Goal: Feedback & Contribution: Submit feedback/report problem

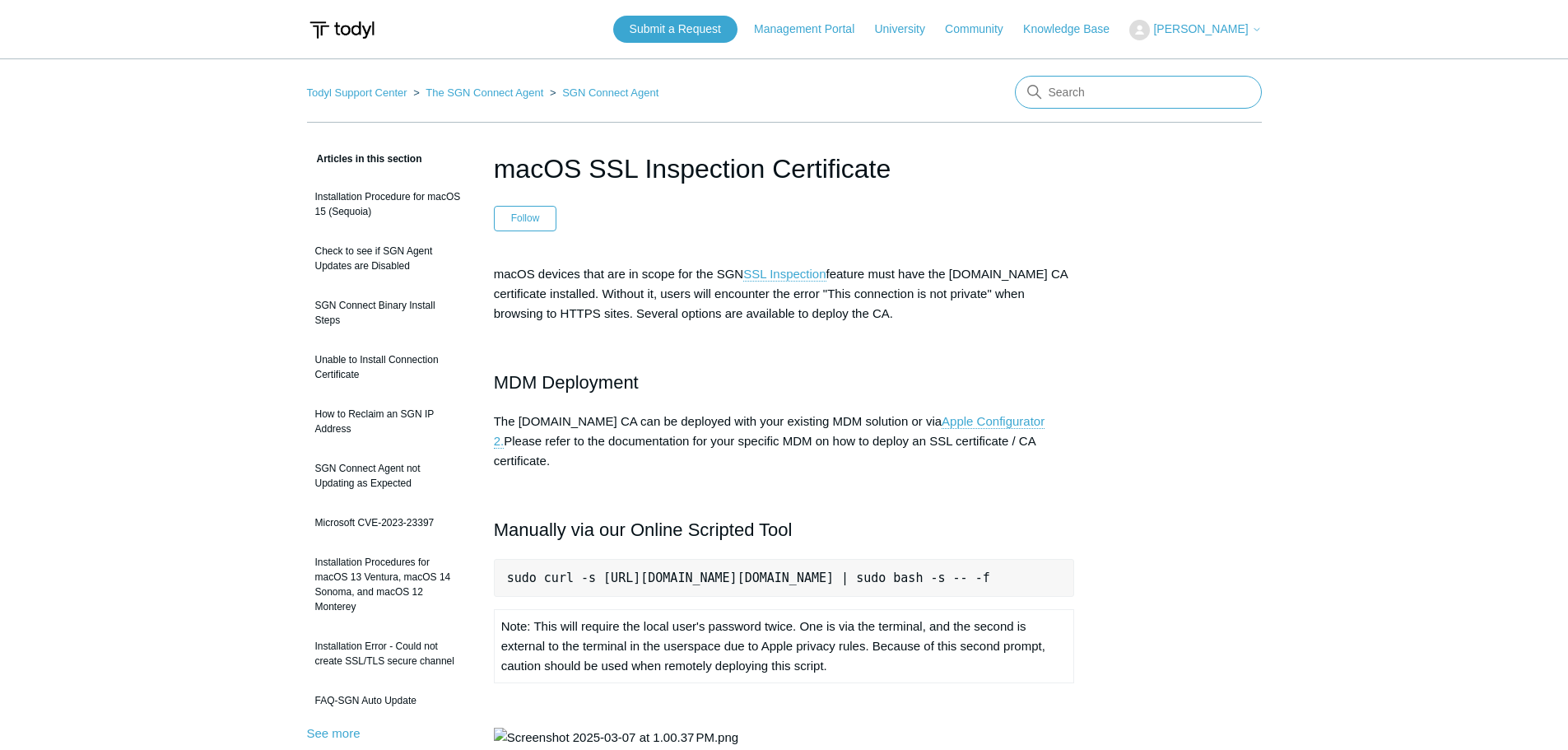
click at [1062, 94] on input "Search" at bounding box center [1137, 91] width 247 height 33
type input "mac install"
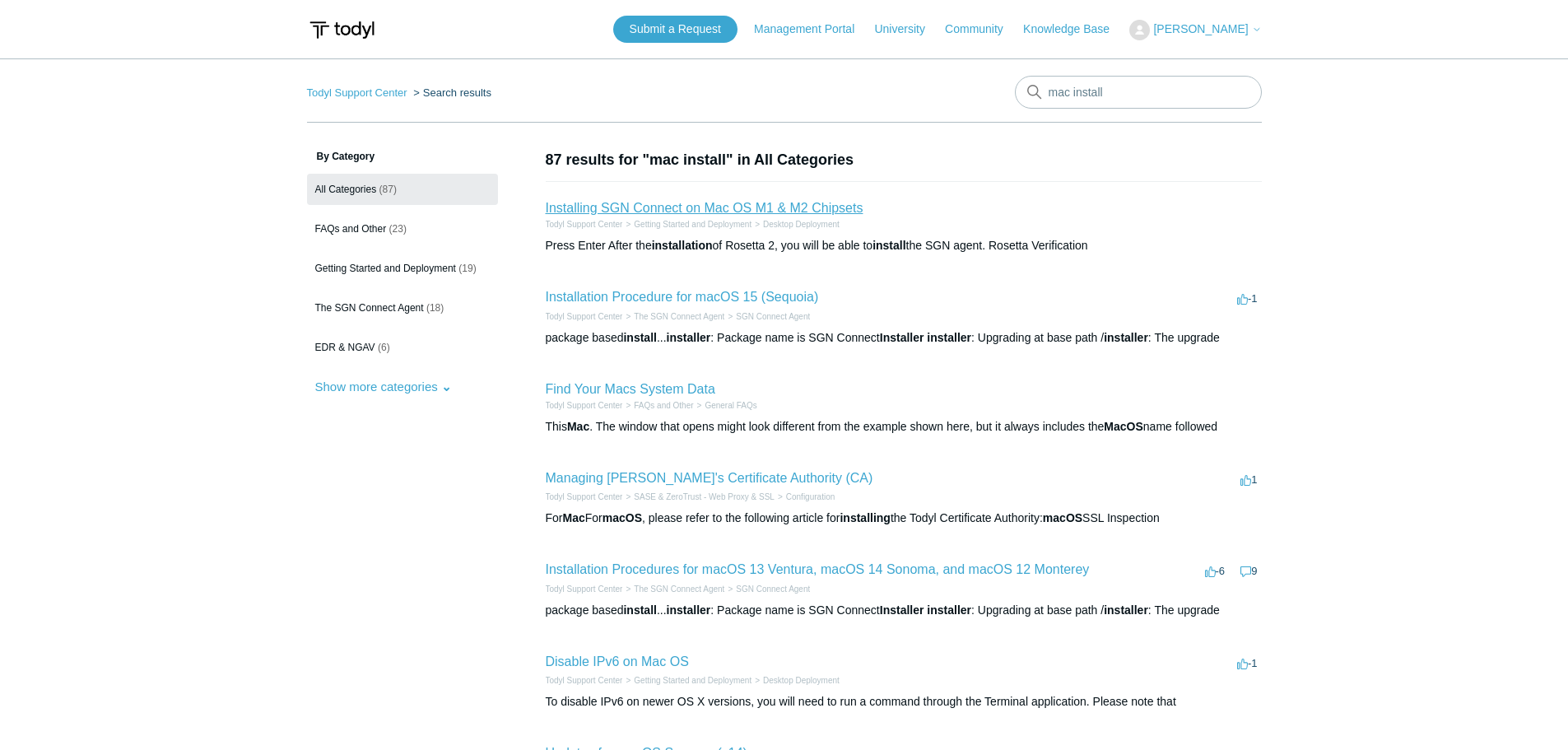
click at [717, 210] on link "Installing SGN Connect on Mac OS M1 & M2 Chipsets" at bounding box center [705, 208] width 318 height 14
click at [777, 303] on link "Installation Procedure for macOS 15 (Sequoia)" at bounding box center [682, 296] width 273 height 14
click at [752, 288] on h2 "Installation Procedure for macOS 15 (Sequoia)" at bounding box center [682, 297] width 273 height 20
click at [752, 295] on link "Installation Procedure for macOS 15 (Sequoia)" at bounding box center [682, 296] width 273 height 14
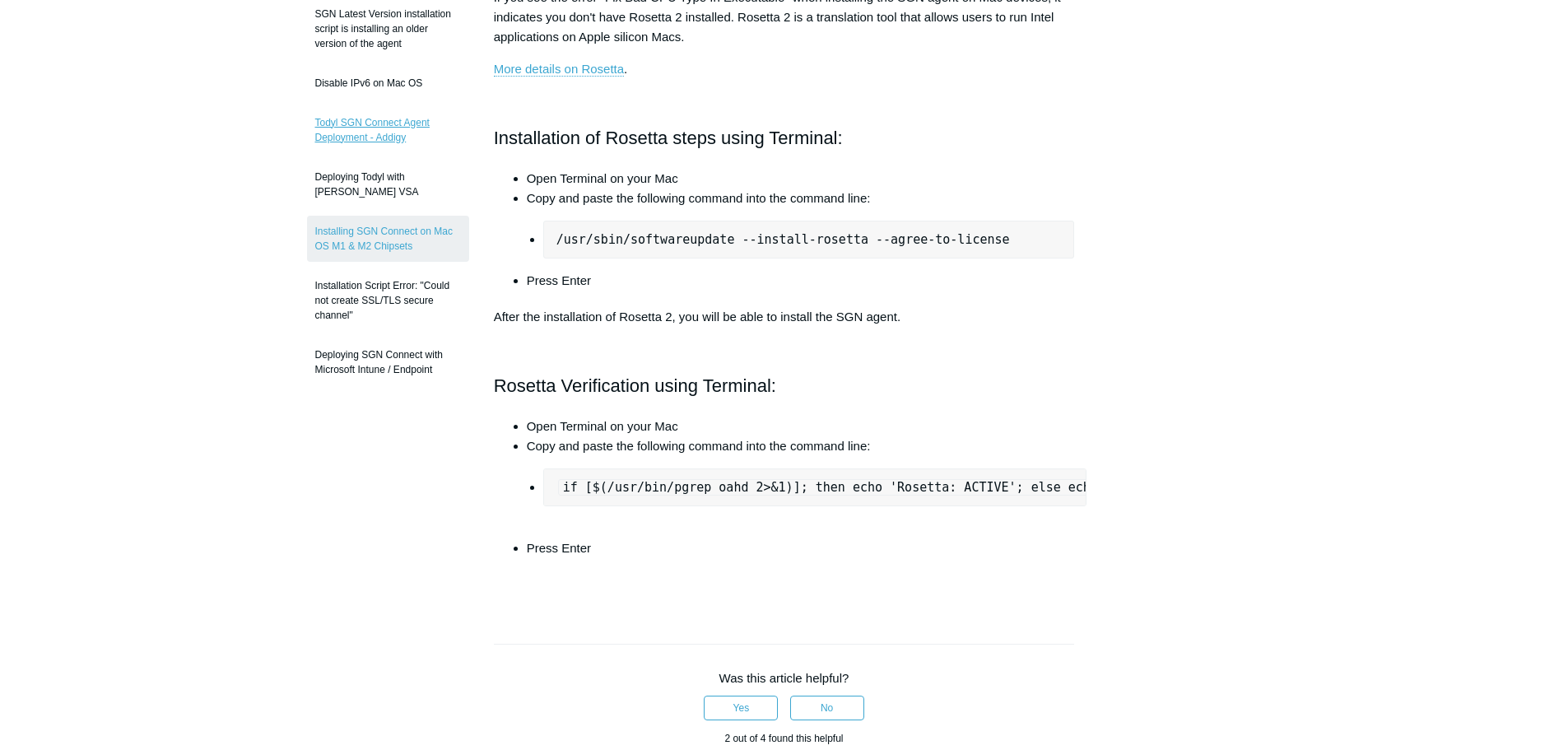
scroll to position [330, 0]
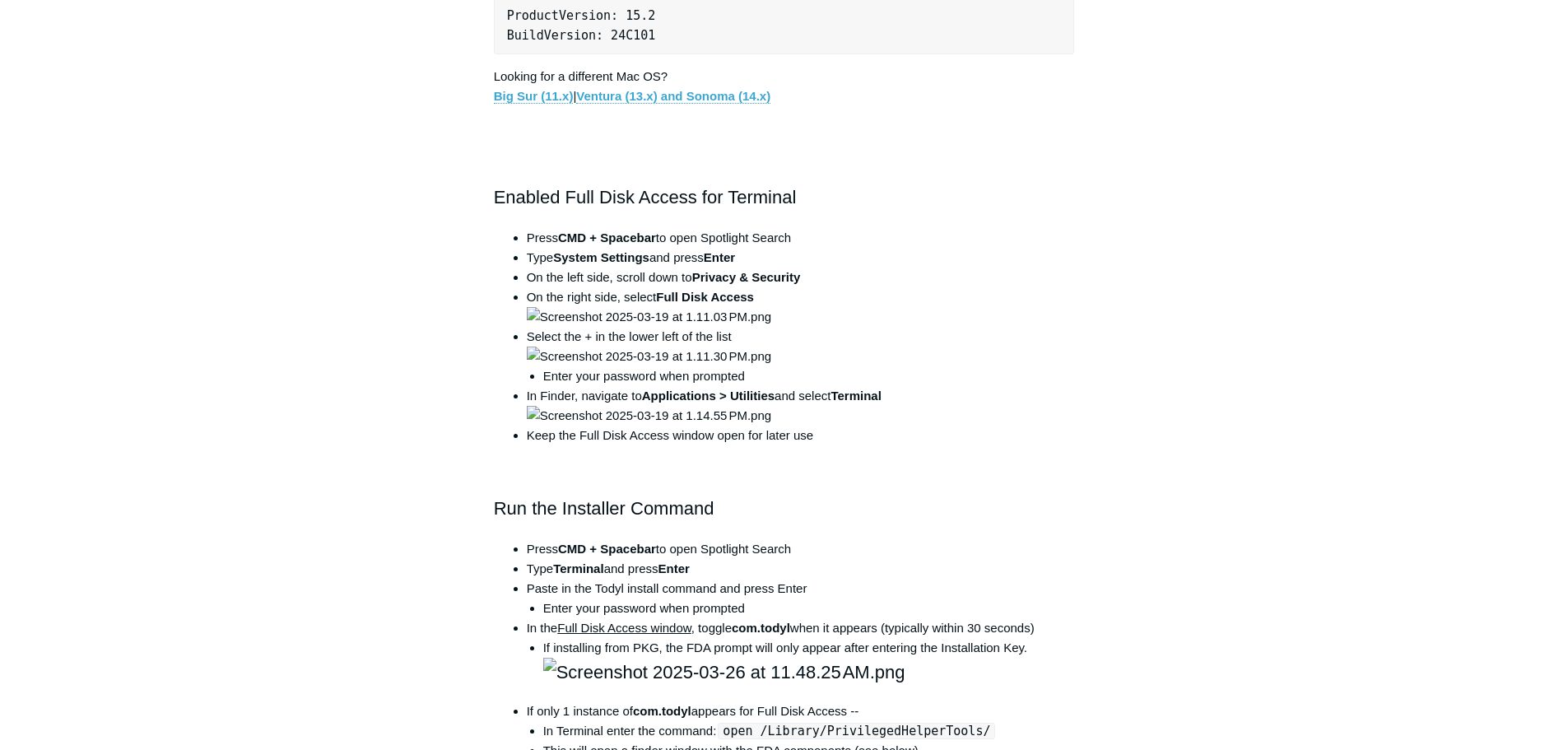
scroll to position [823, 0]
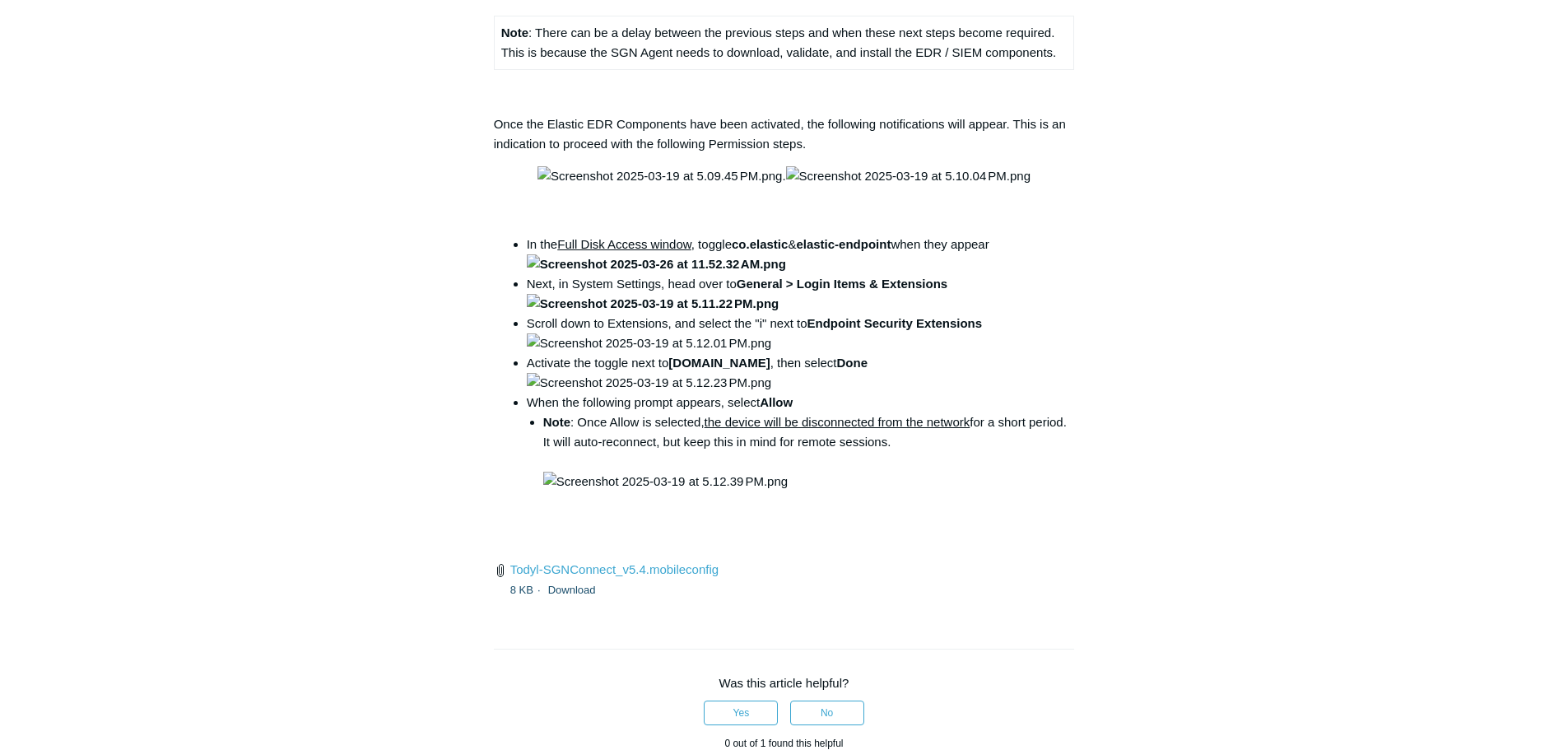
scroll to position [2058, 0]
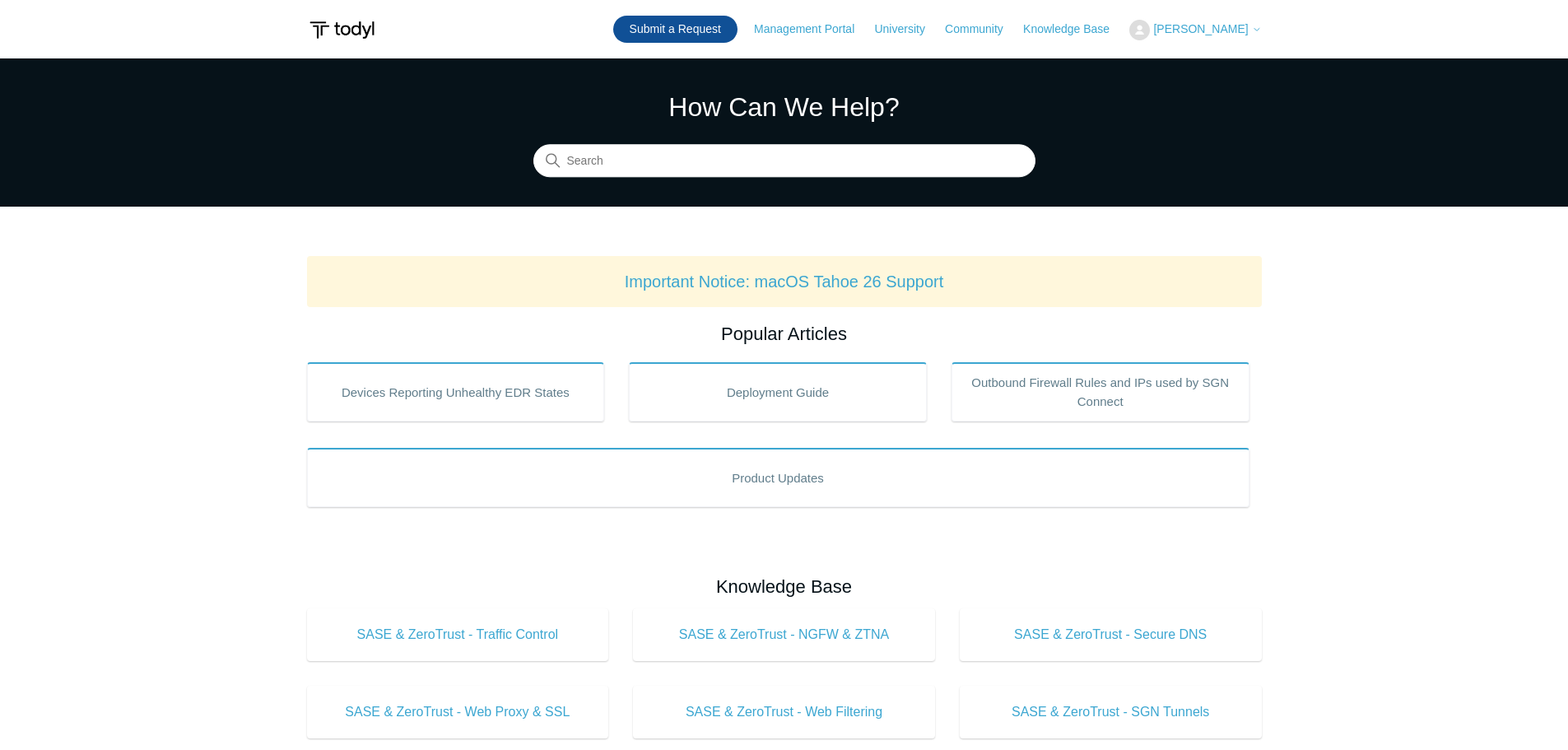
click at [714, 30] on link "Submit a Request" at bounding box center [675, 29] width 124 height 28
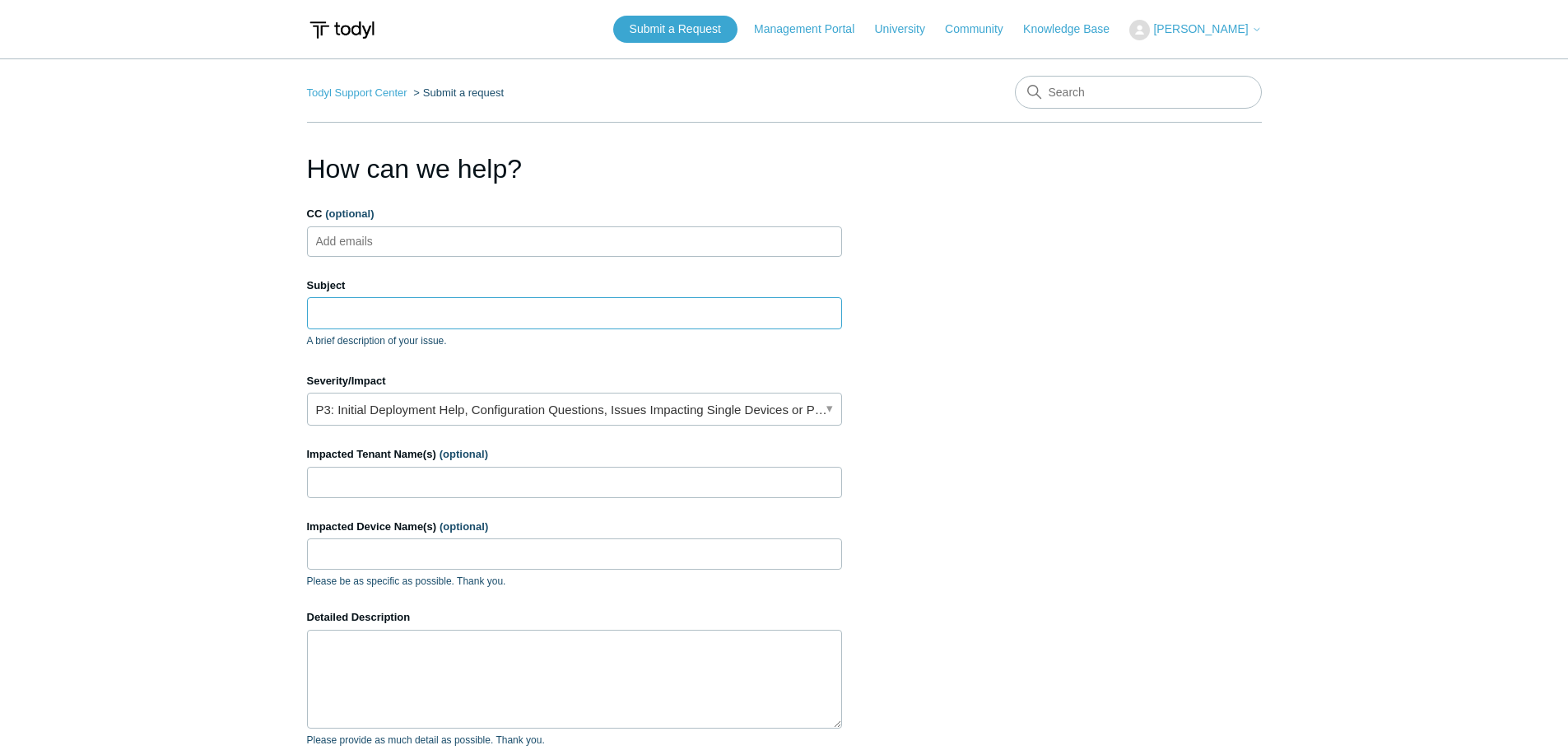
click at [595, 308] on input "Subject" at bounding box center [574, 313] width 535 height 31
type input "I"
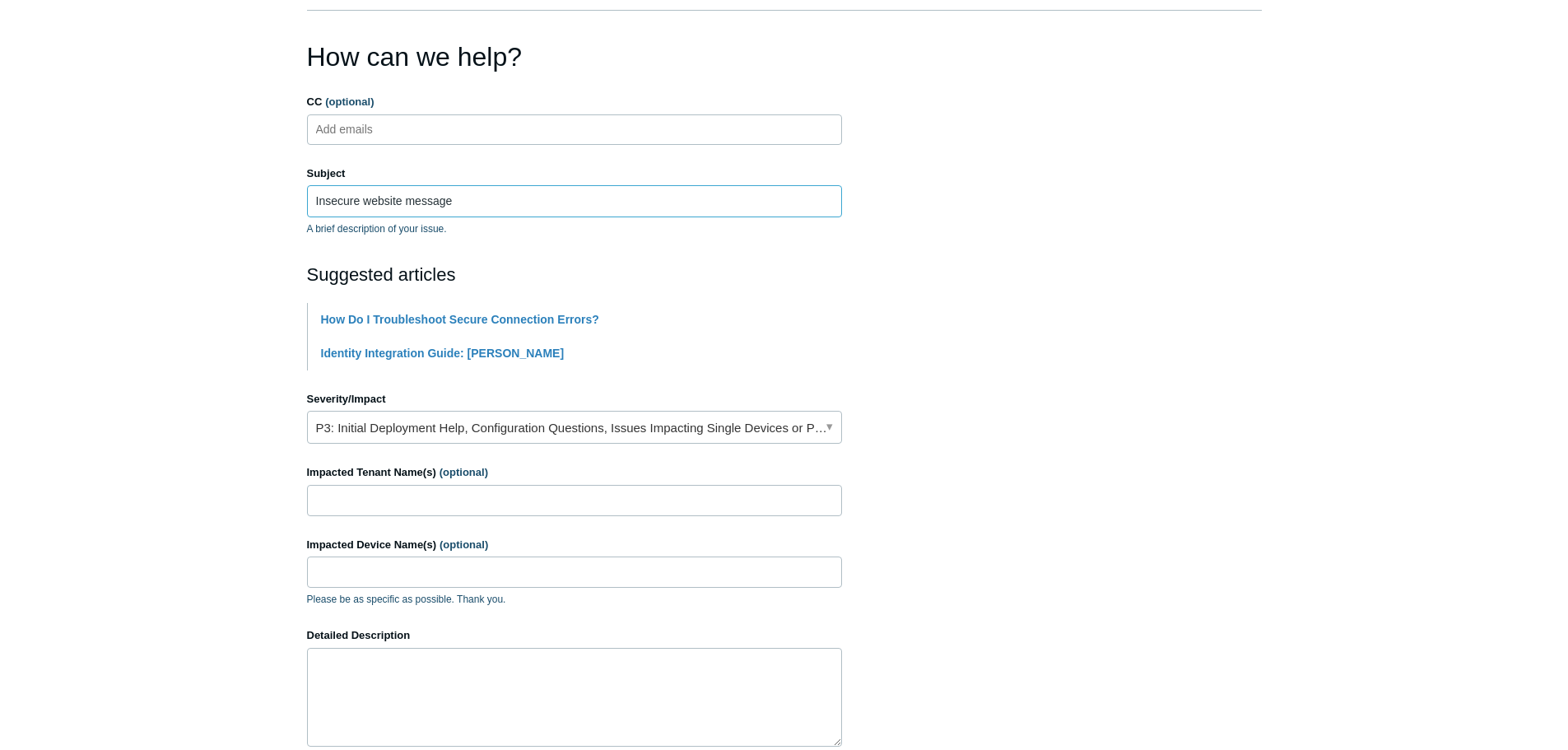
scroll to position [247, 0]
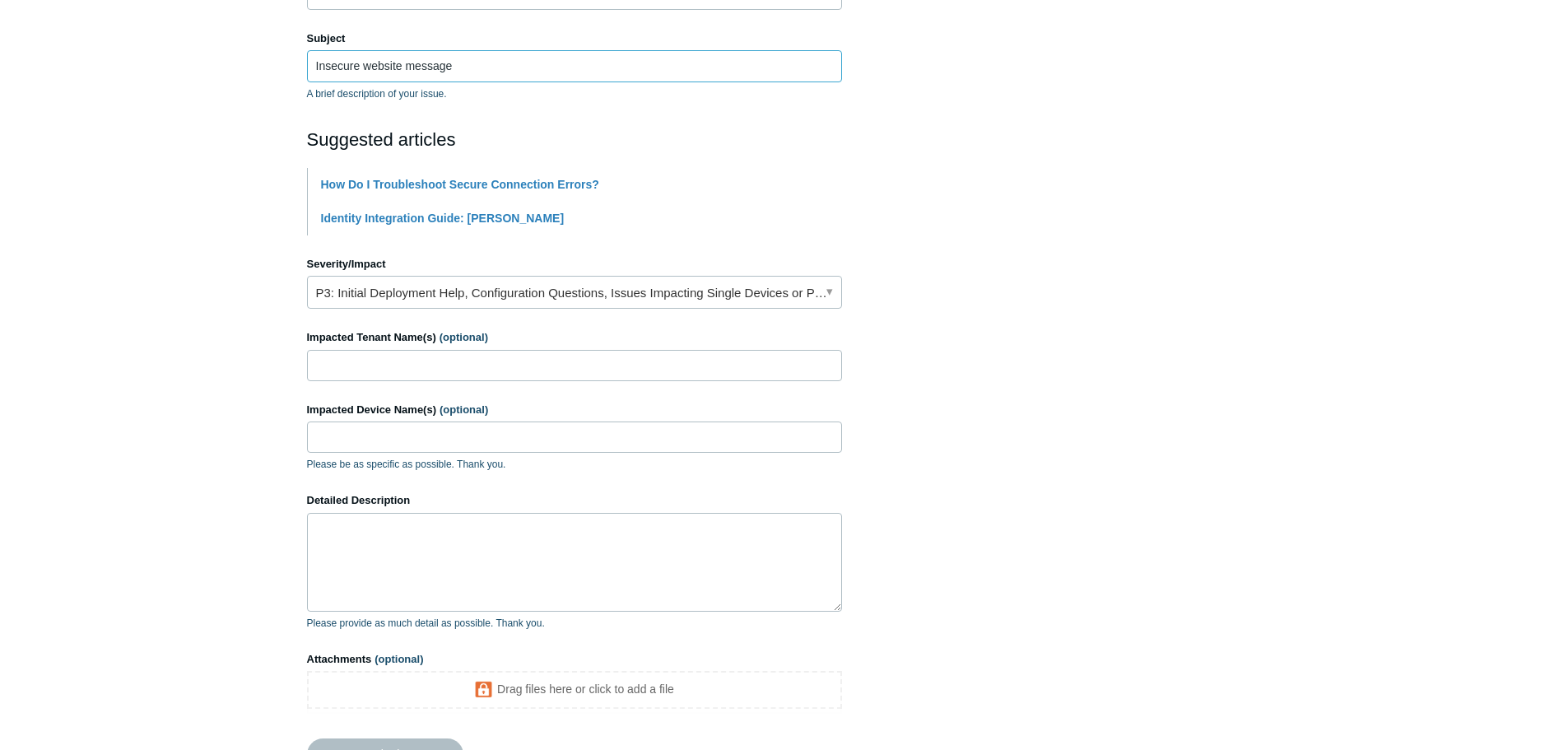
type input "Insecure website message"
click at [711, 291] on link "P3: Initial Deployment Help, Configuration Questions, Issues Impacting Single D…" at bounding box center [574, 292] width 535 height 33
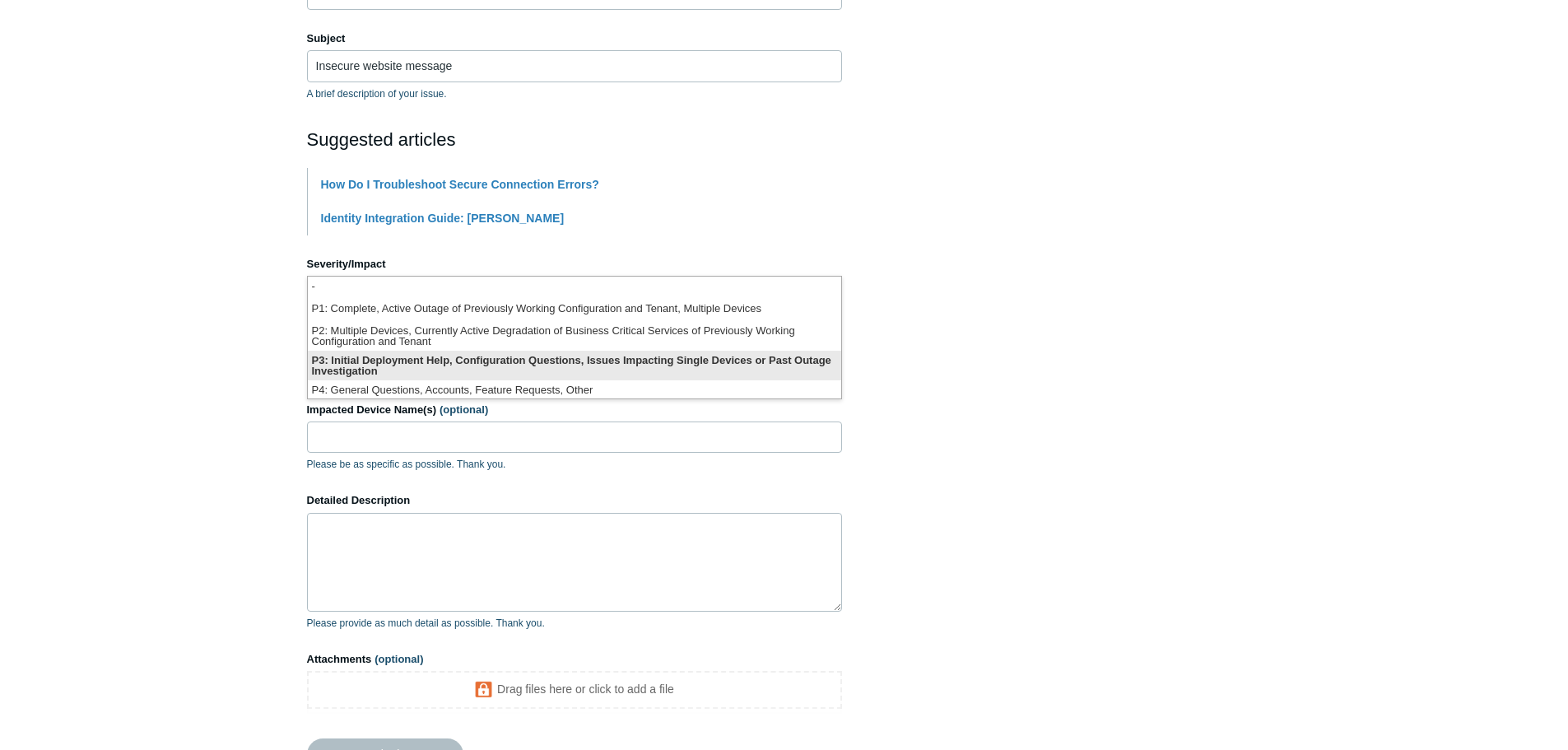
click at [725, 376] on li "P3: Initial Deployment Help, Configuration Questions, Issues Impacting Single D…" at bounding box center [574, 365] width 533 height 30
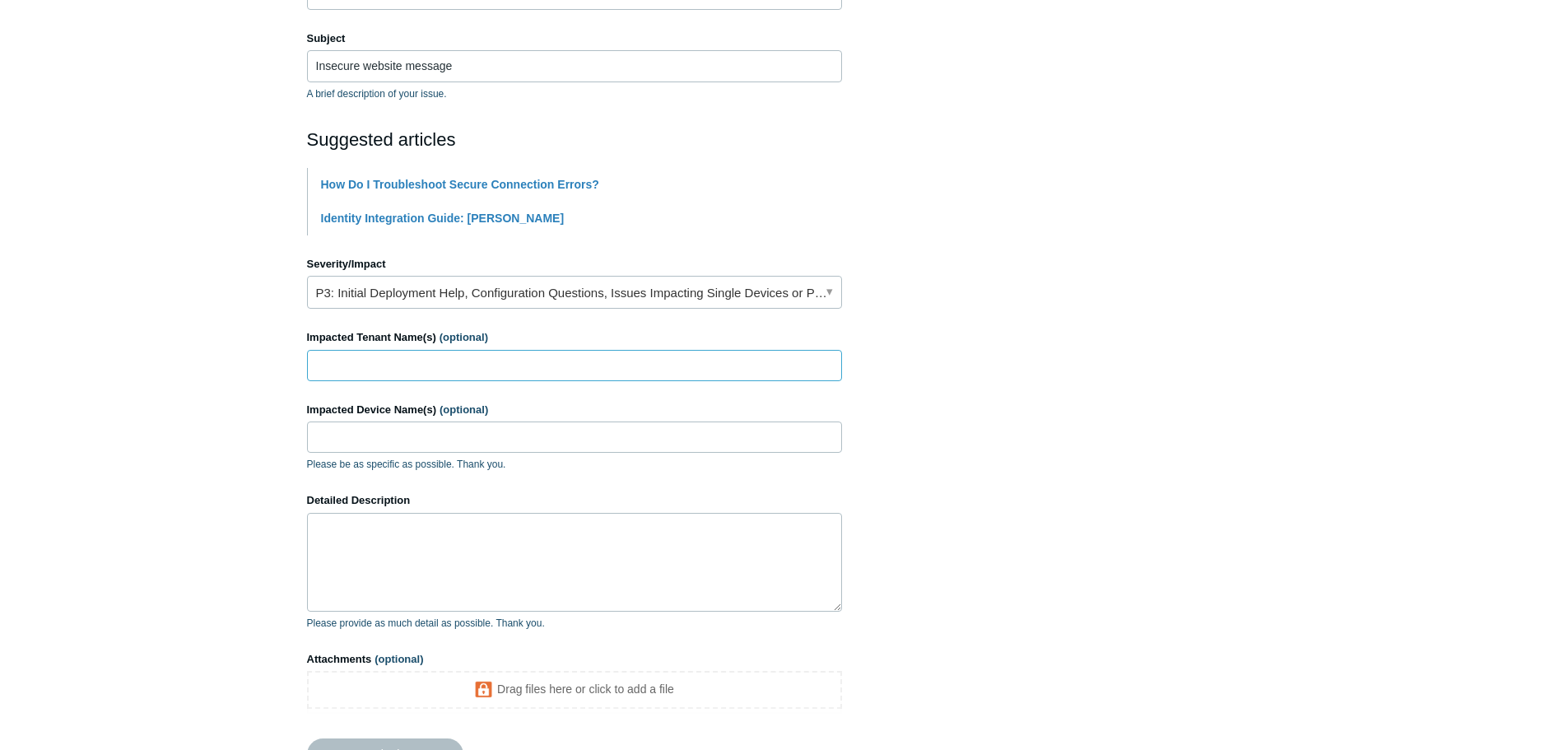
click at [497, 363] on input "Impacted Tenant Name(s) (optional)" at bounding box center [574, 365] width 535 height 31
type input "North River Capital"
click at [409, 436] on input "Impacted Device Name(s) (optional)" at bounding box center [574, 436] width 535 height 31
paste input "MacBook-Pro-4.local"
drag, startPoint x: 345, startPoint y: 436, endPoint x: 364, endPoint y: 473, distance: 41.6
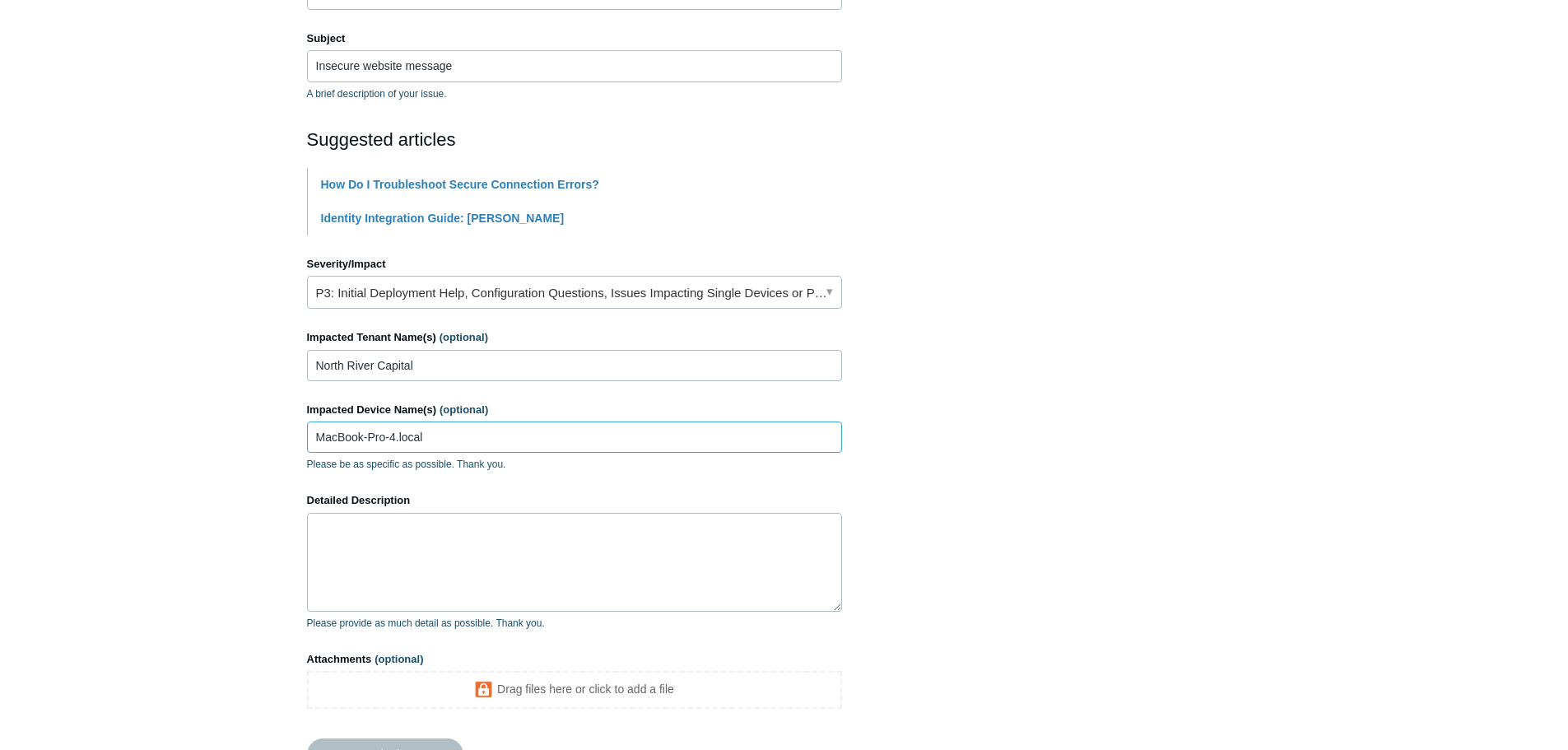
click at [345, 437] on input "MacBook-Pro-4.local" at bounding box center [574, 436] width 535 height 31
type input "MacBook-Pro-4.local"
click at [410, 530] on textarea "Detailed Description" at bounding box center [574, 562] width 535 height 99
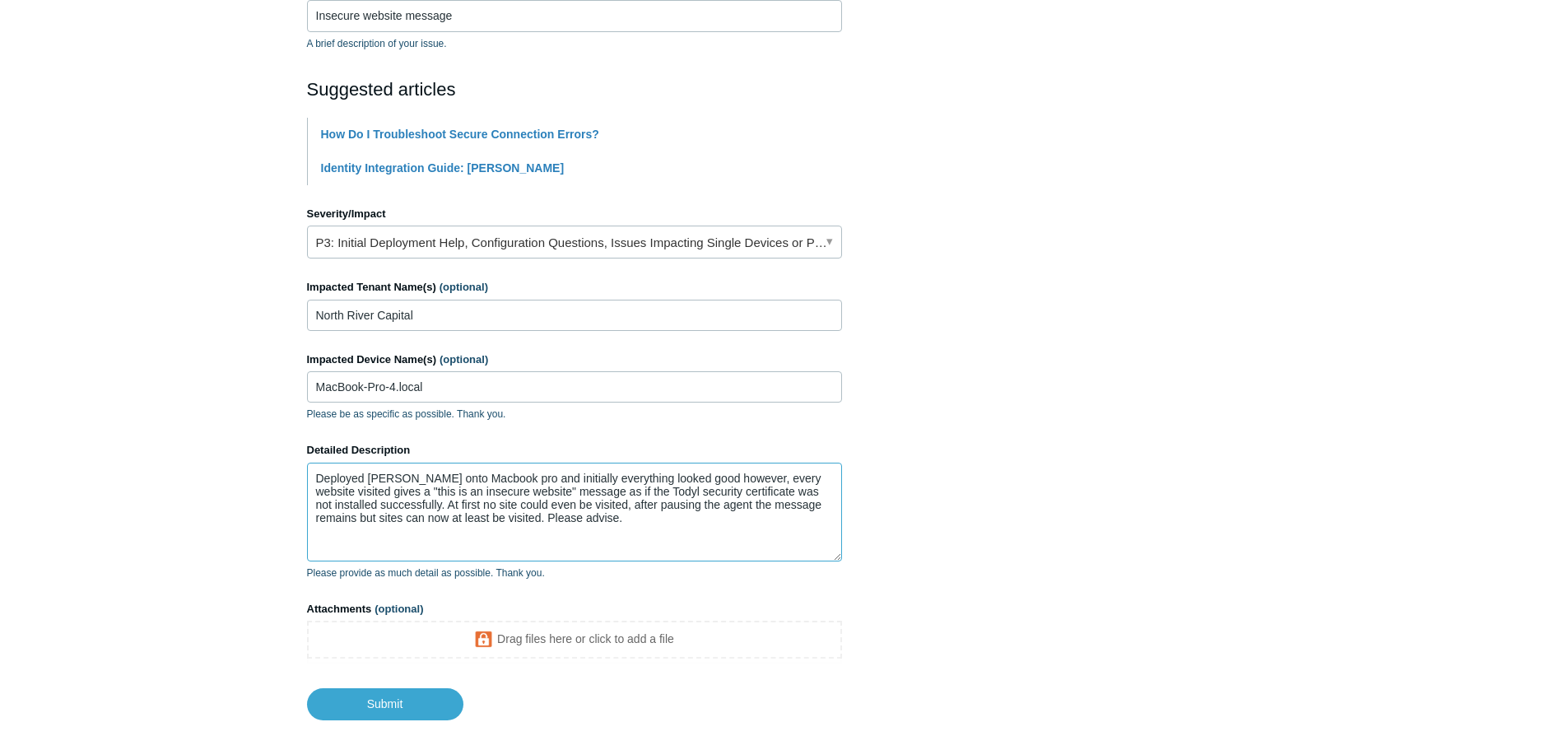
scroll to position [382, 0]
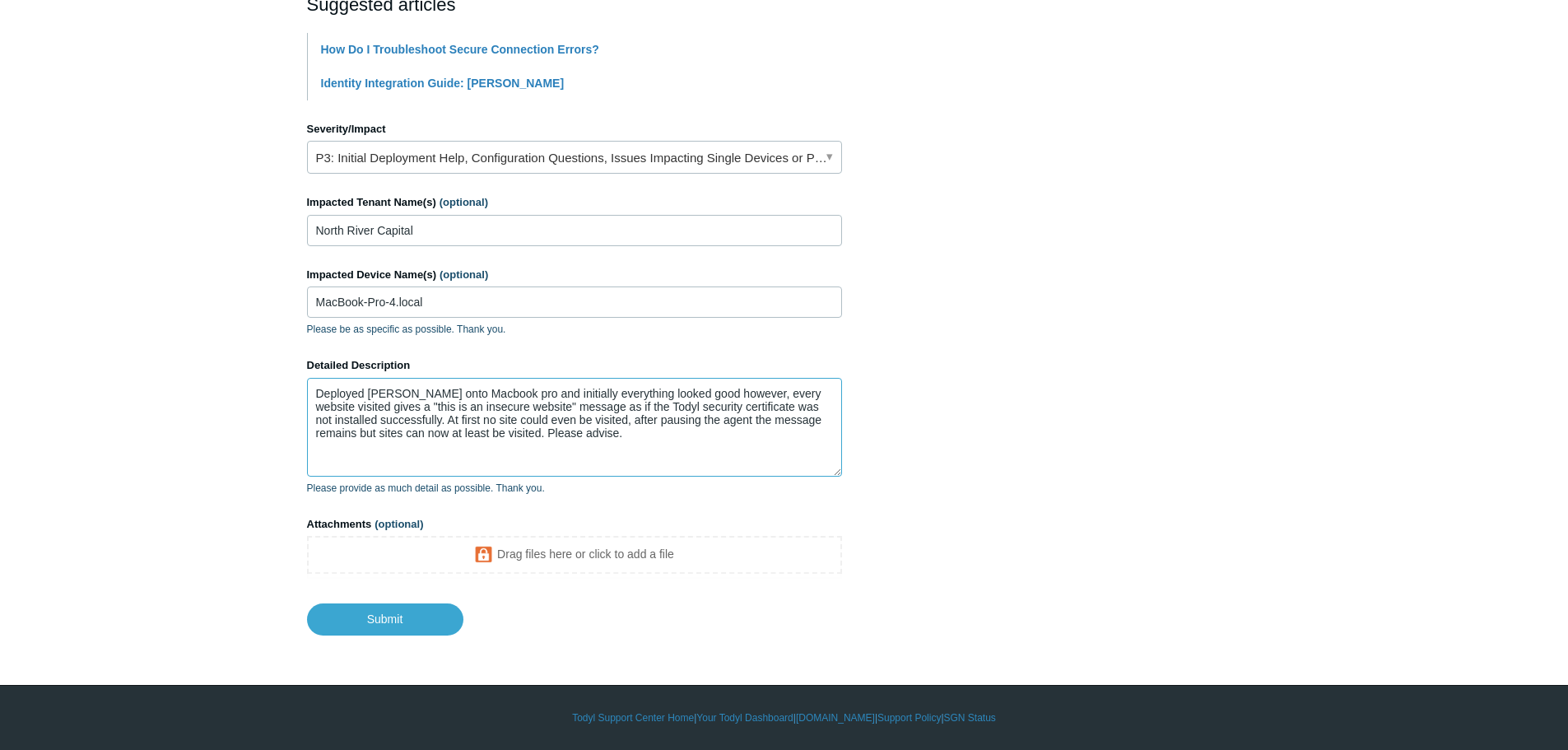
type textarea "Deployed Todyl onto Macbook pro and initially everything looked good however, e…"
click at [427, 585] on footer "Submit" at bounding box center [574, 606] width 535 height 56
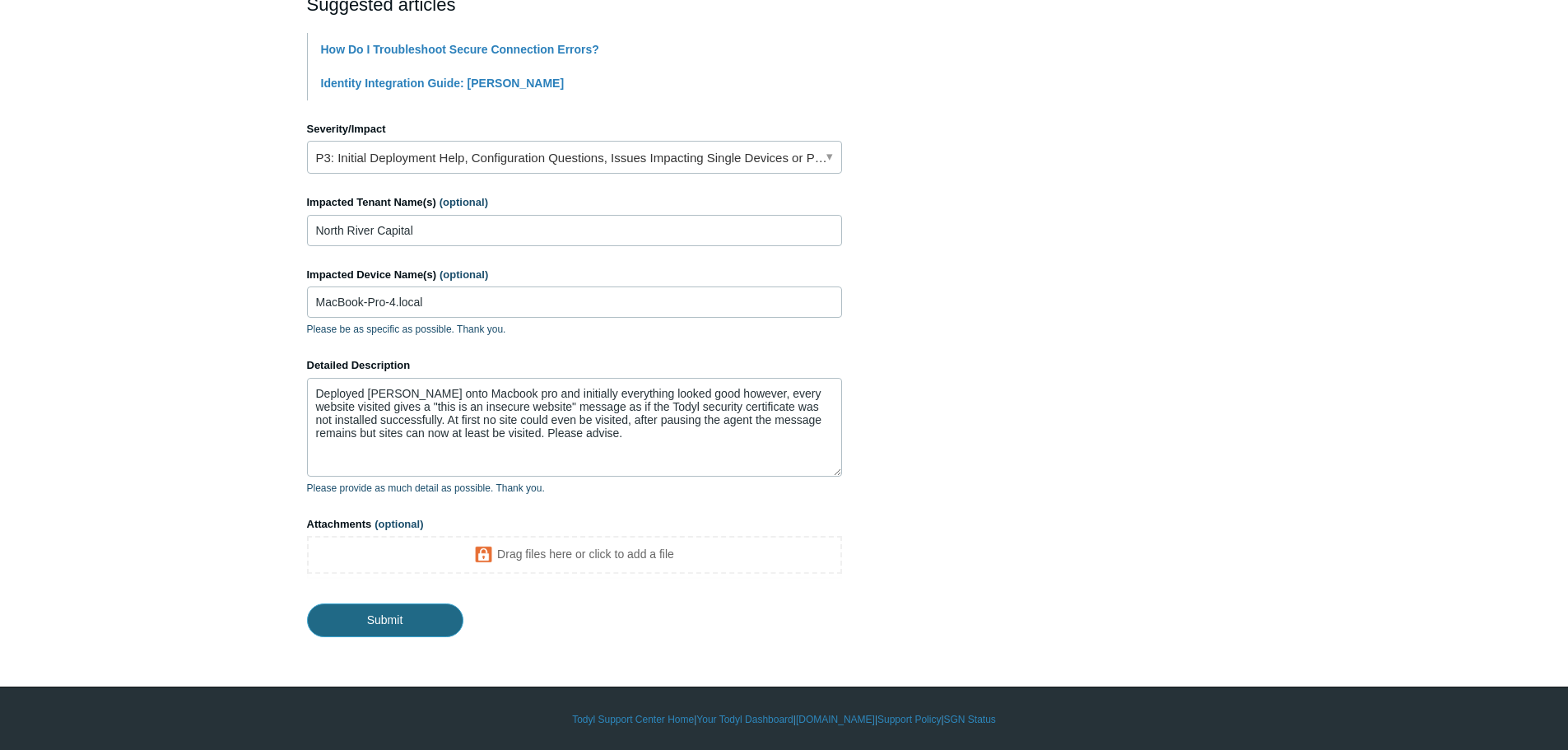
click at [417, 604] on input "Submit" at bounding box center [385, 619] width 156 height 33
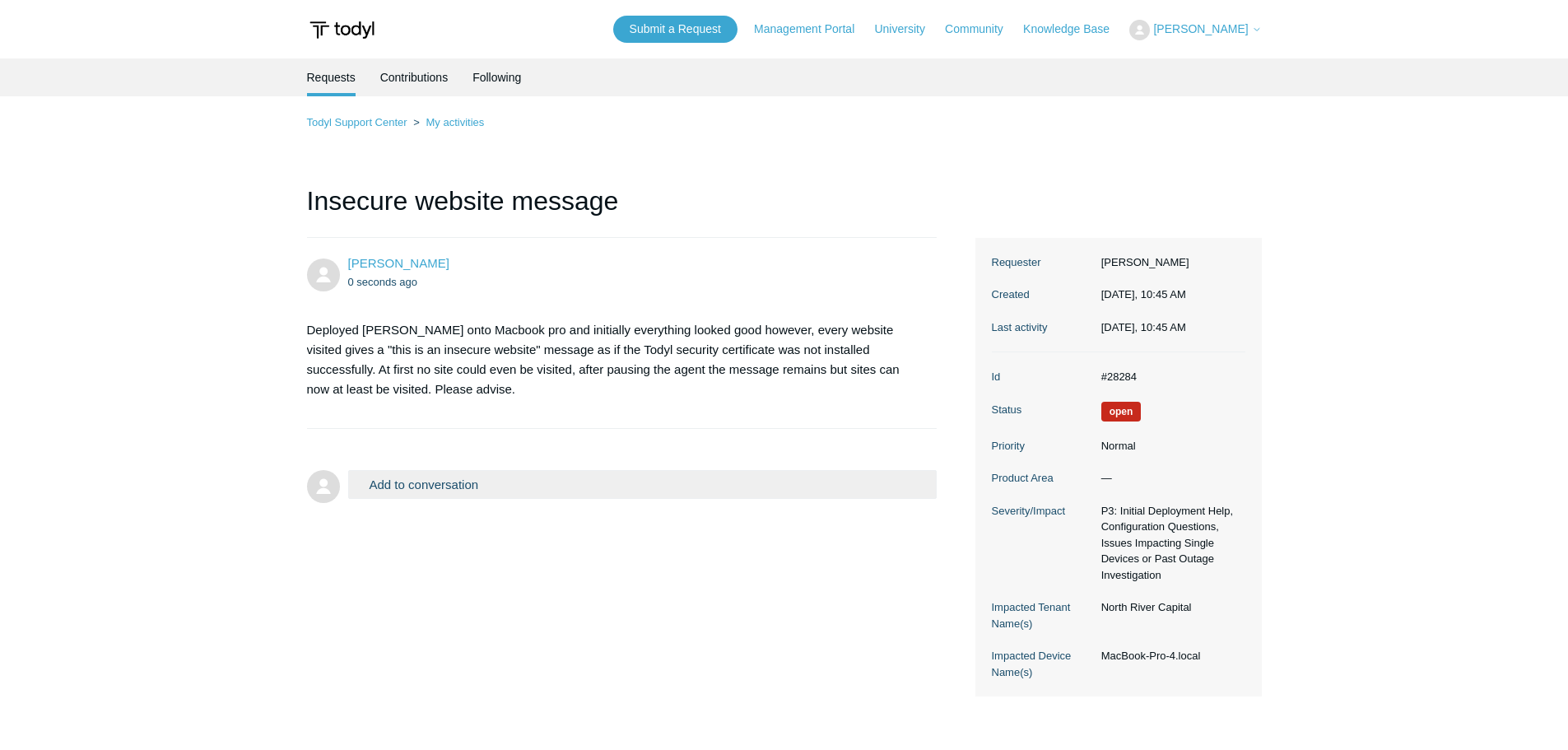
click at [1153, 370] on dd "#28284" at bounding box center [1169, 376] width 152 height 16
drag, startPoint x: 1144, startPoint y: 379, endPoint x: 1111, endPoint y: 380, distance: 33.0
click at [1111, 380] on dd "#28284" at bounding box center [1169, 376] width 152 height 16
click at [1150, 376] on dd "#28284" at bounding box center [1169, 376] width 152 height 16
drag, startPoint x: 1140, startPoint y: 376, endPoint x: 1107, endPoint y: 382, distance: 33.5
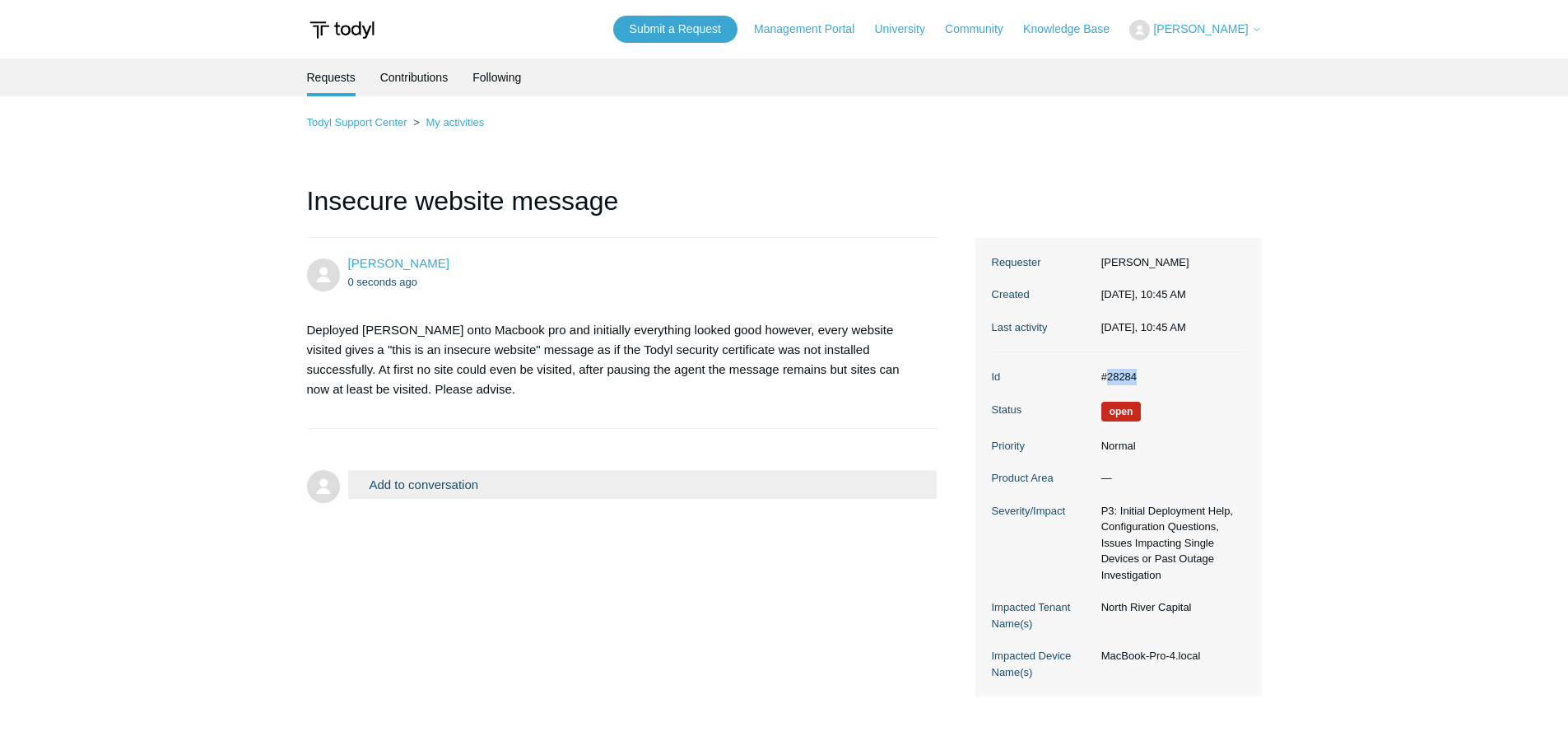
click at [1107, 382] on dd "#28284" at bounding box center [1169, 376] width 152 height 16
copy dd "28284"
click at [664, 476] on button "Add to conversation" at bounding box center [642, 484] width 590 height 29
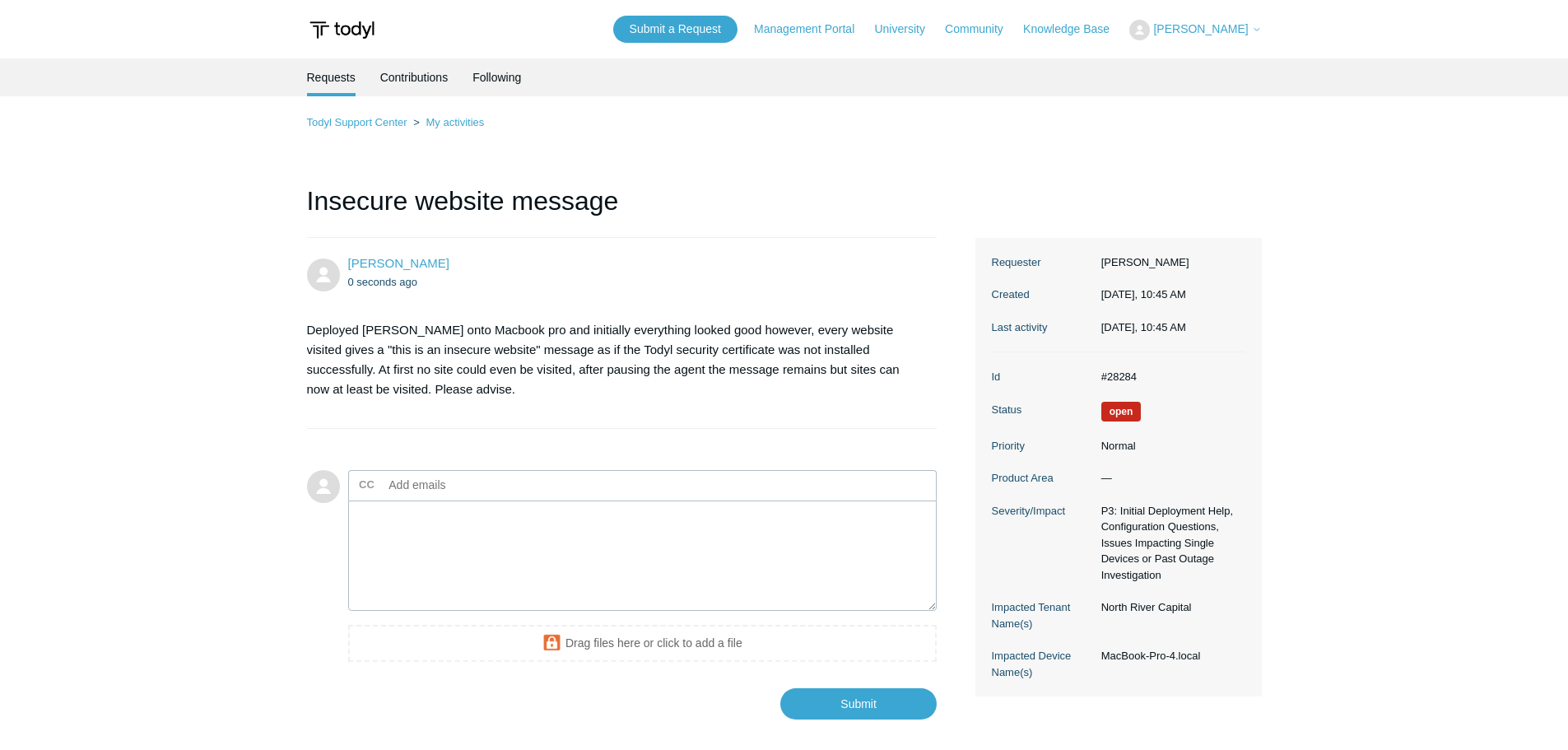
click at [685, 401] on section "Deployed [PERSON_NAME] onto Macbook pro and initially everything looked good ho…" at bounding box center [613, 359] width 614 height 104
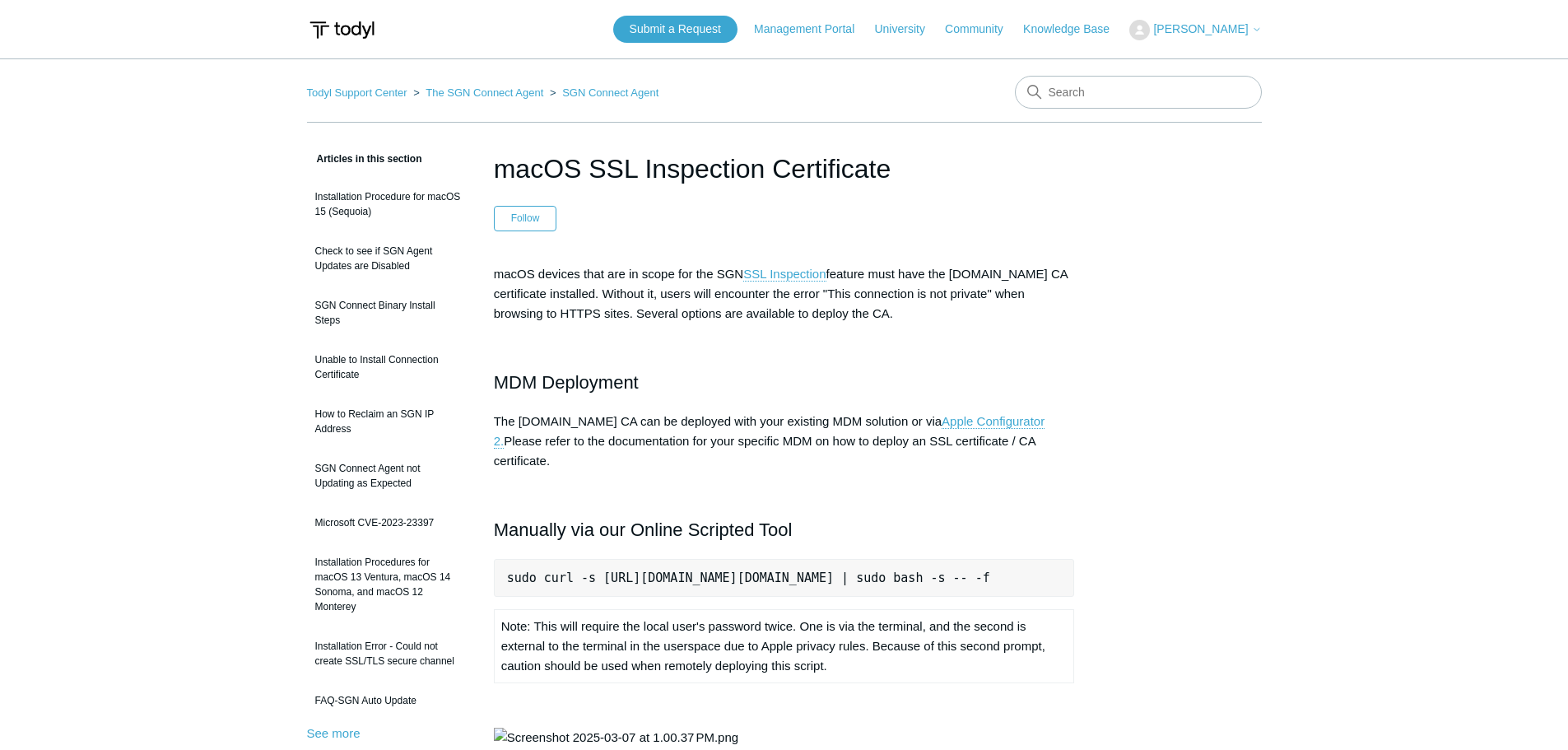
scroll to position [0, 22]
drag, startPoint x: 1063, startPoint y: 556, endPoint x: 879, endPoint y: 565, distance: 184.2
click at [873, 570] on pre "sudo curl -s [URL][DOMAIN_NAME][DOMAIN_NAME] | sudo bash -s -- -f" at bounding box center [784, 578] width 581 height 38
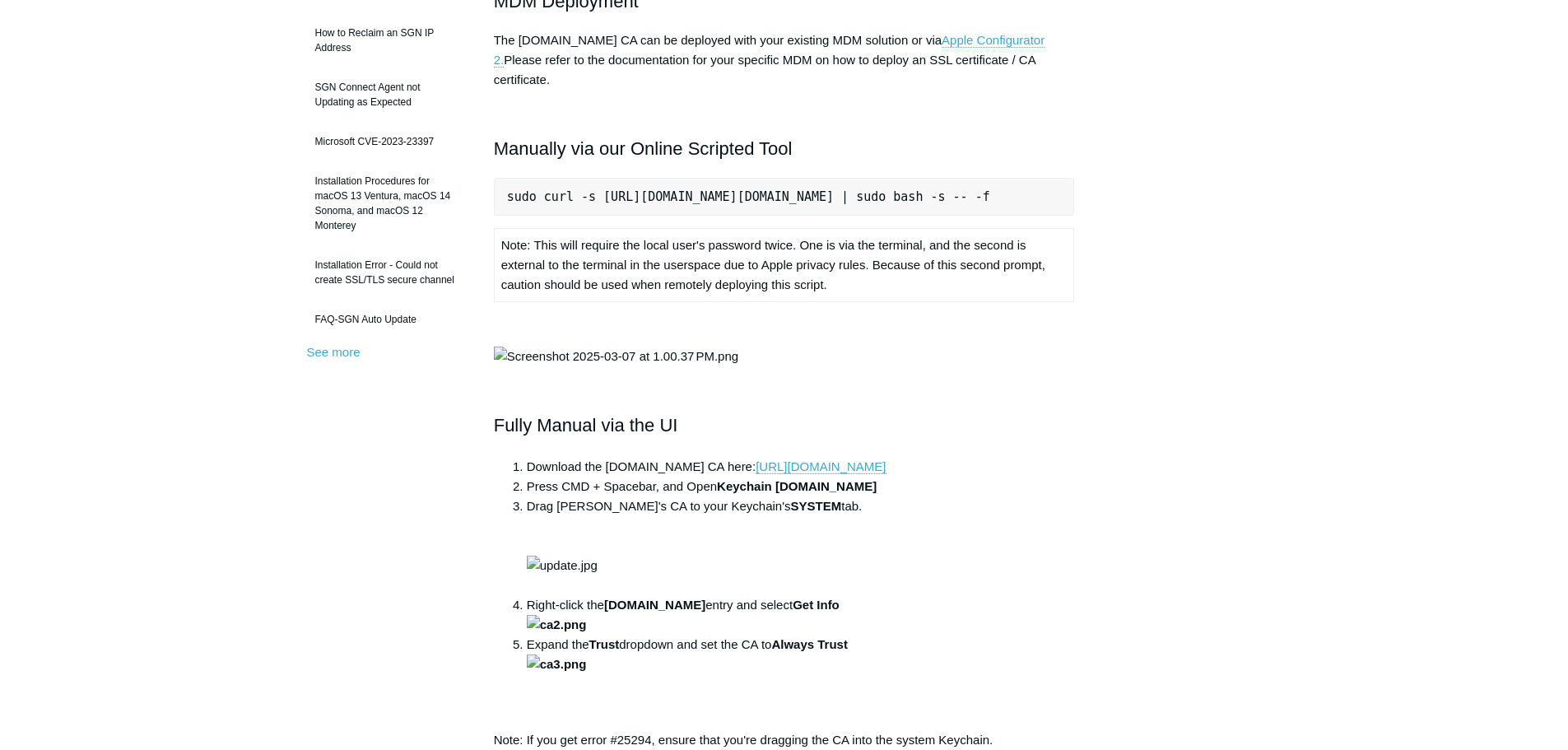
scroll to position [247, 0]
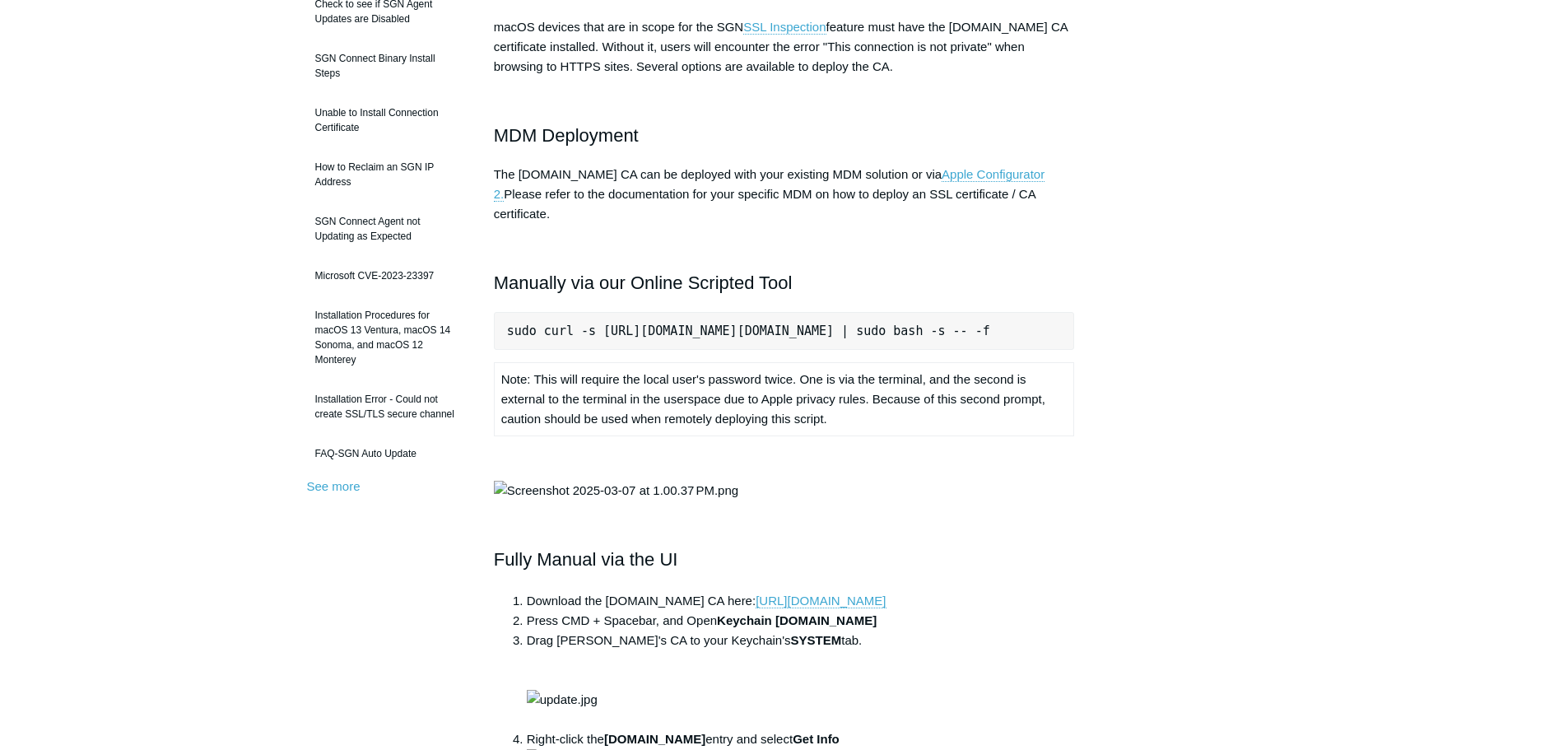
click at [1029, 327] on pre "sudo curl -s [URL][DOMAIN_NAME][DOMAIN_NAME] | sudo bash -s -- -f" at bounding box center [784, 331] width 581 height 38
click at [1055, 312] on pre "sudo curl -s [URL][DOMAIN_NAME][DOMAIN_NAME] | sudo bash -s -- -f" at bounding box center [784, 331] width 581 height 38
drag, startPoint x: 1062, startPoint y: 308, endPoint x: 507, endPoint y: 309, distance: 555.0
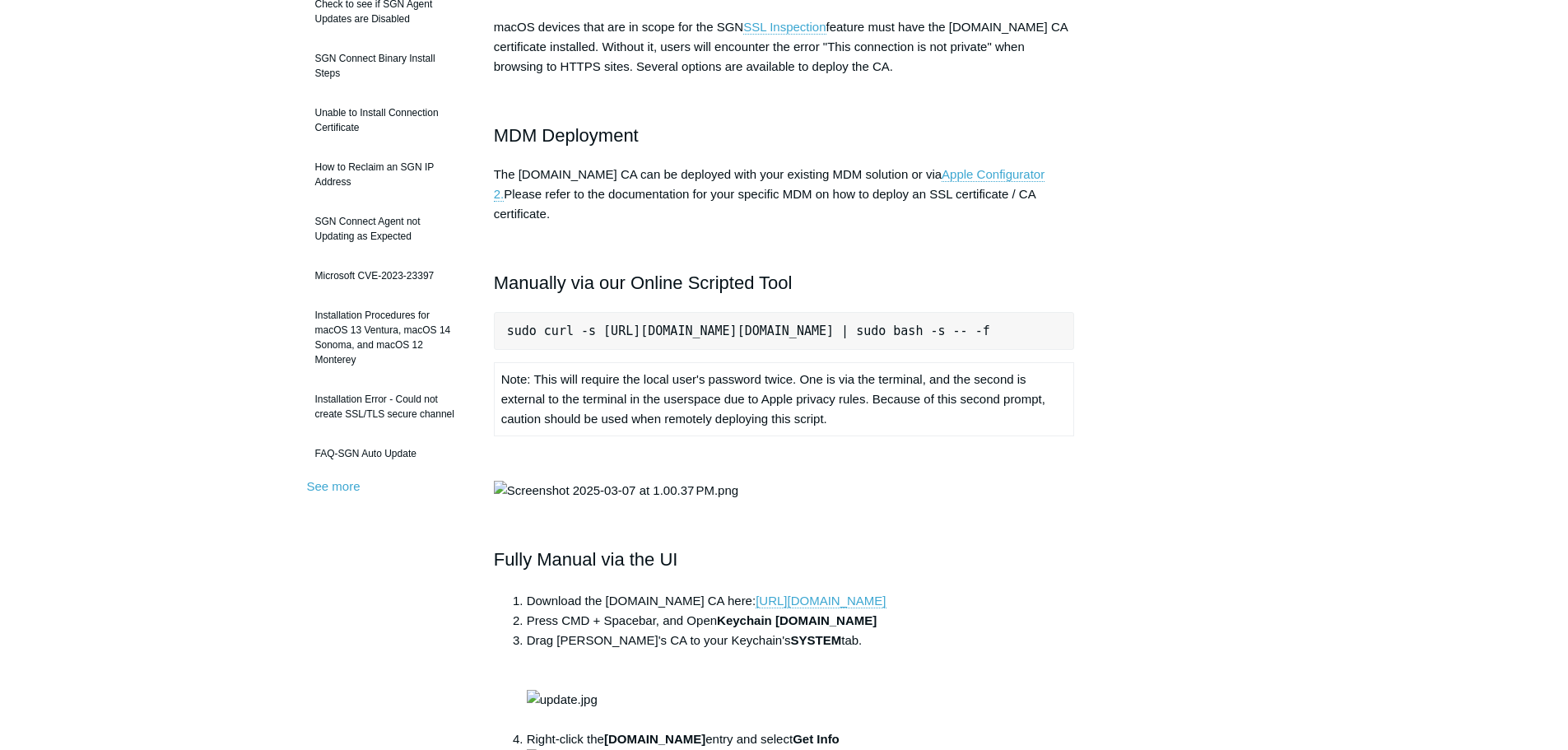
click at [506, 312] on pre "sudo curl -s [URL][DOMAIN_NAME][DOMAIN_NAME] | sudo bash -s -- -f" at bounding box center [784, 331] width 581 height 38
copy pre "sudo curl -s [URL][DOMAIN_NAME][DOMAIN_NAME] | sudo bash -s -- -f"
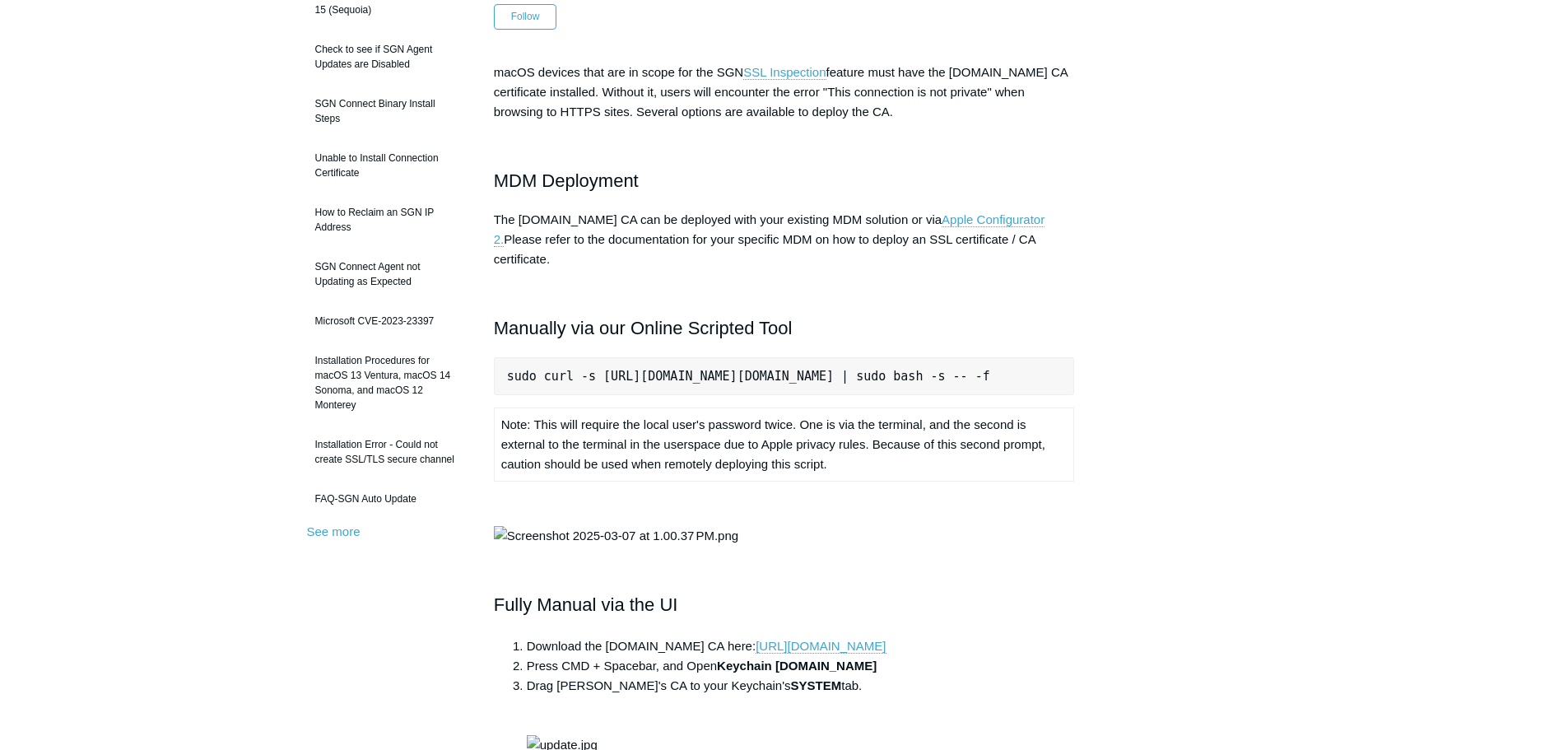
scroll to position [165, 0]
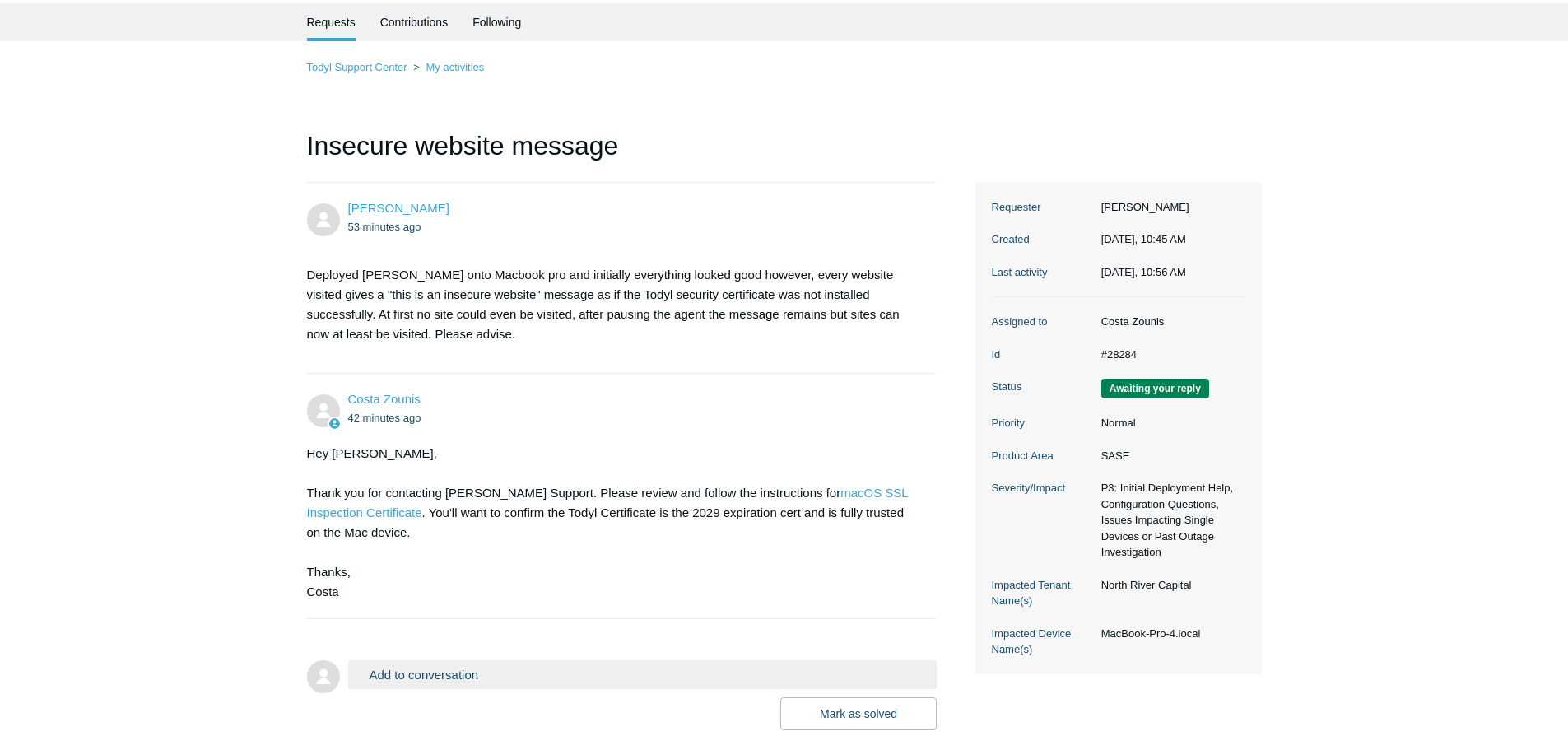
scroll to position [82, 0]
